Goal: Information Seeking & Learning: Learn about a topic

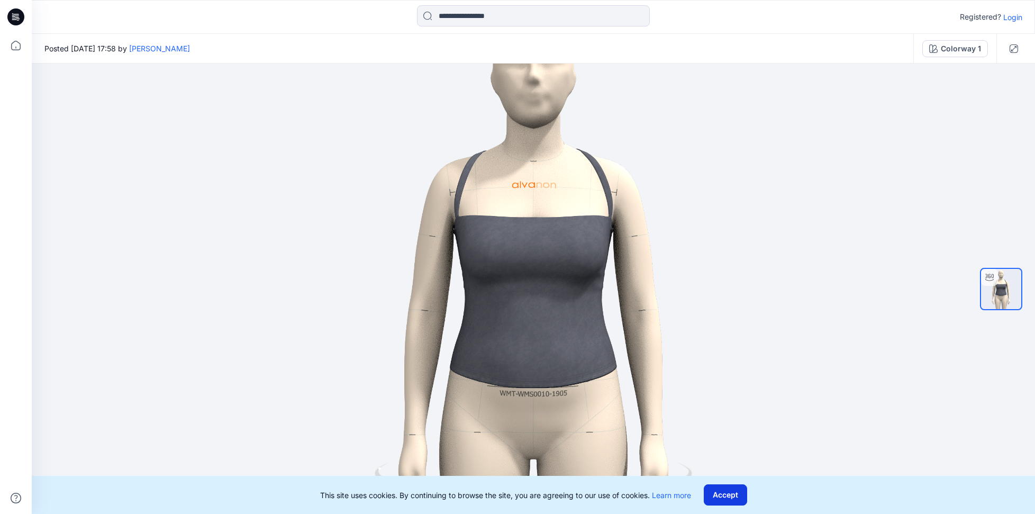
click at [728, 495] on button "Accept" at bounding box center [725, 494] width 43 height 21
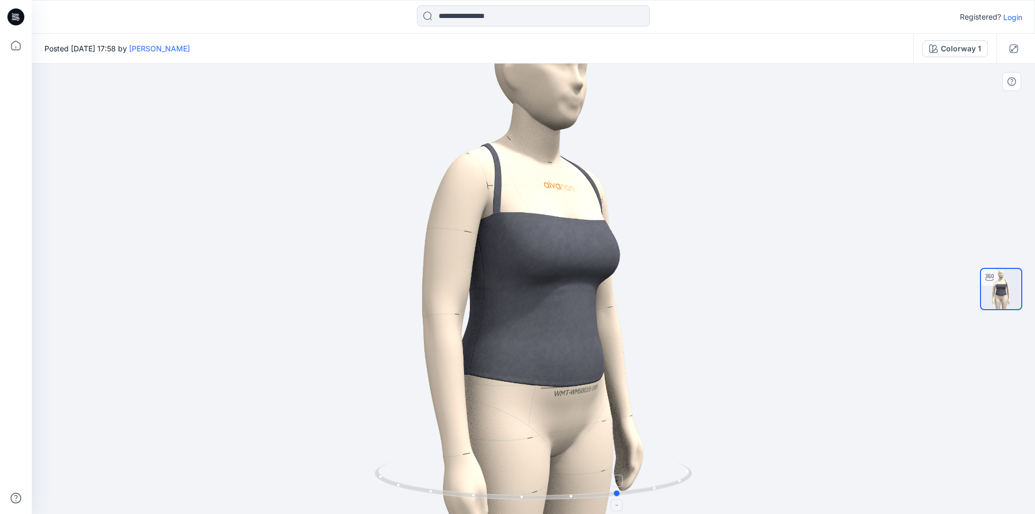
drag, startPoint x: 538, startPoint y: 500, endPoint x: 625, endPoint y: 491, distance: 87.8
click at [625, 491] on icon at bounding box center [535, 483] width 320 height 40
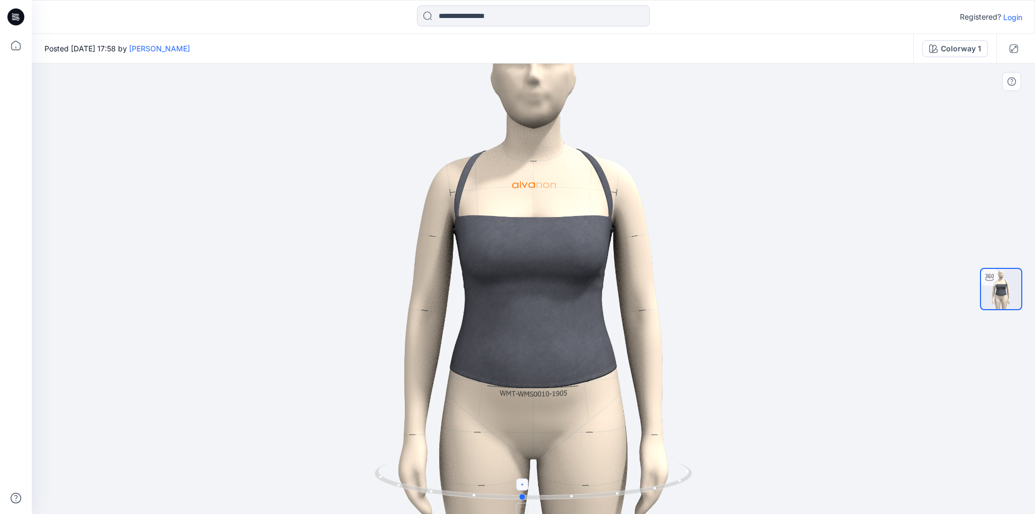
drag, startPoint x: 625, startPoint y: 491, endPoint x: 527, endPoint y: 489, distance: 98.5
click at [527, 489] on icon at bounding box center [535, 483] width 320 height 40
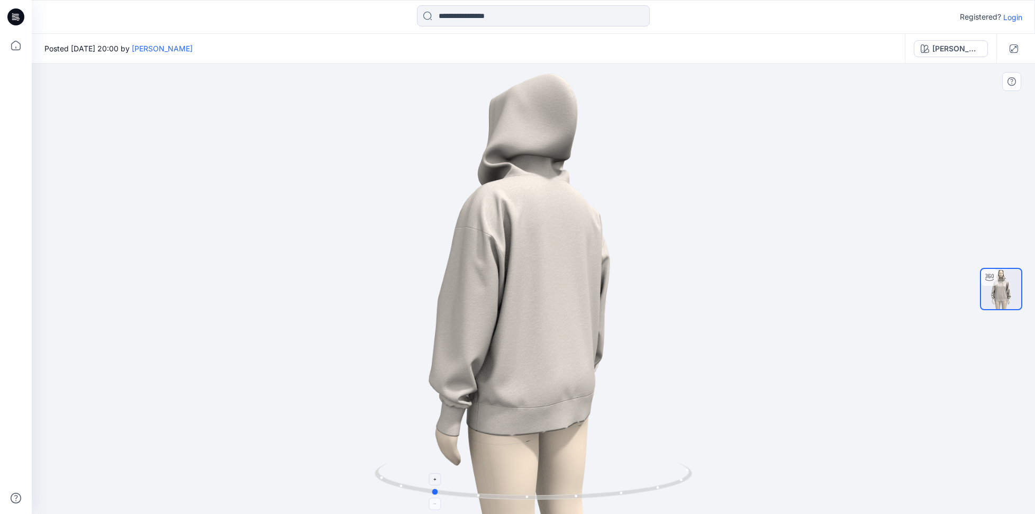
drag, startPoint x: 534, startPoint y: 500, endPoint x: 432, endPoint y: 462, distance: 108.3
click at [432, 463] on icon at bounding box center [535, 483] width 320 height 40
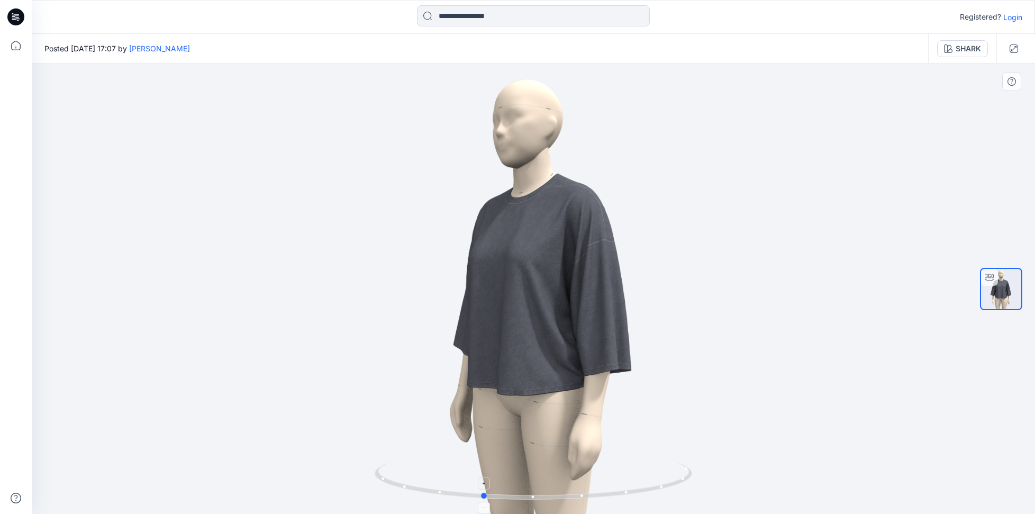
drag, startPoint x: 535, startPoint y: 499, endPoint x: 484, endPoint y: 479, distance: 54.6
click at [484, 479] on icon at bounding box center [535, 483] width 320 height 40
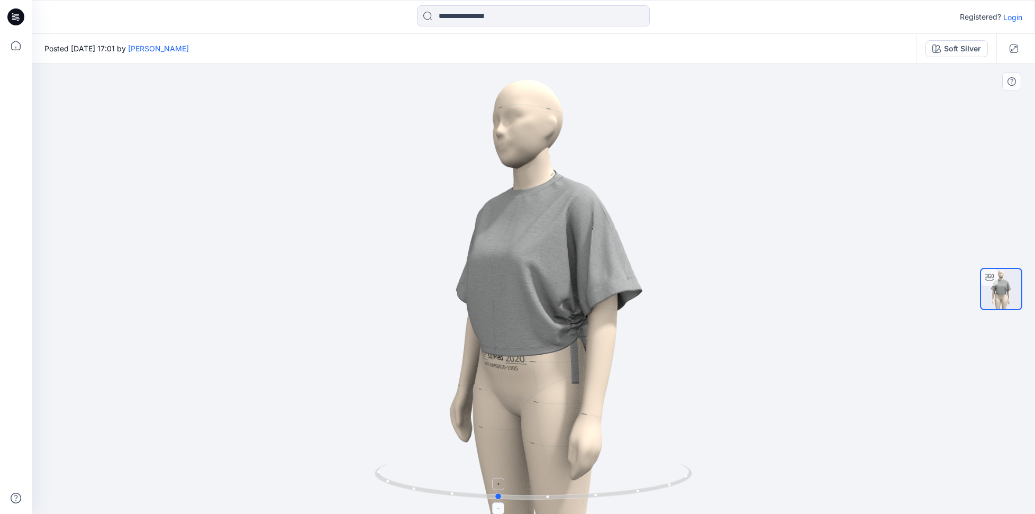
drag, startPoint x: 537, startPoint y: 501, endPoint x: 500, endPoint y: 501, distance: 36.5
click at [500, 501] on icon at bounding box center [535, 483] width 320 height 40
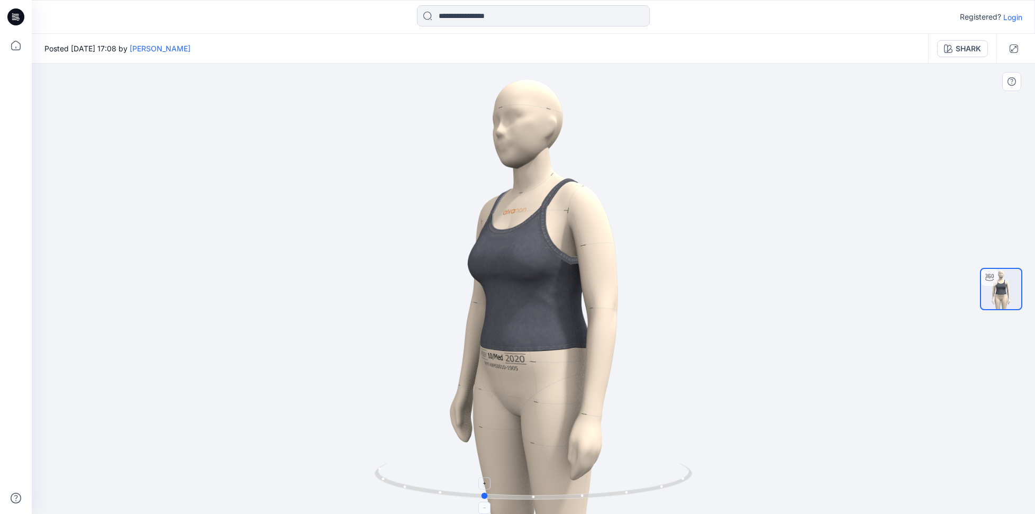
drag, startPoint x: 536, startPoint y: 500, endPoint x: 484, endPoint y: 494, distance: 51.6
click at [485, 494] on icon at bounding box center [535, 483] width 320 height 40
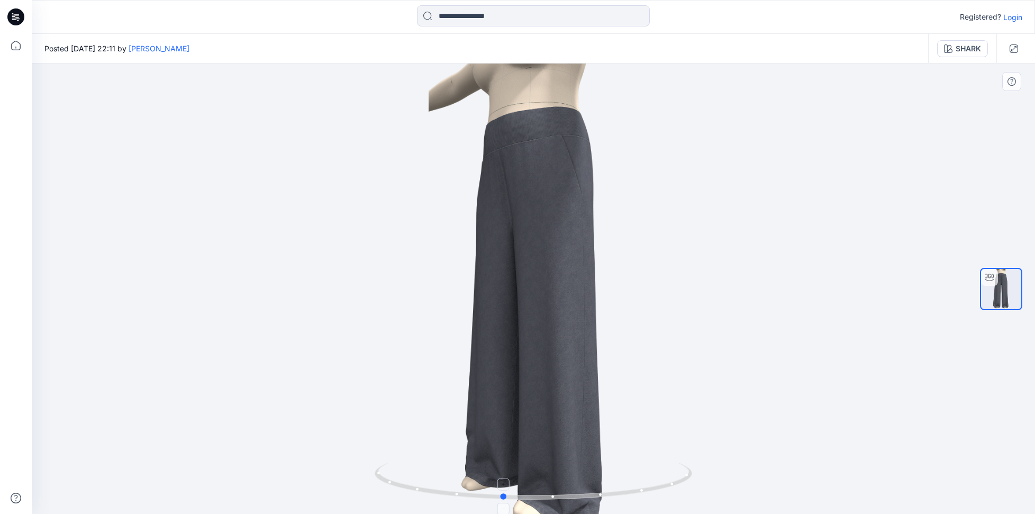
drag, startPoint x: 534, startPoint y: 499, endPoint x: 503, endPoint y: 495, distance: 31.0
click at [503, 495] on circle at bounding box center [504, 496] width 6 height 6
